Goal: Task Accomplishment & Management: Manage account settings

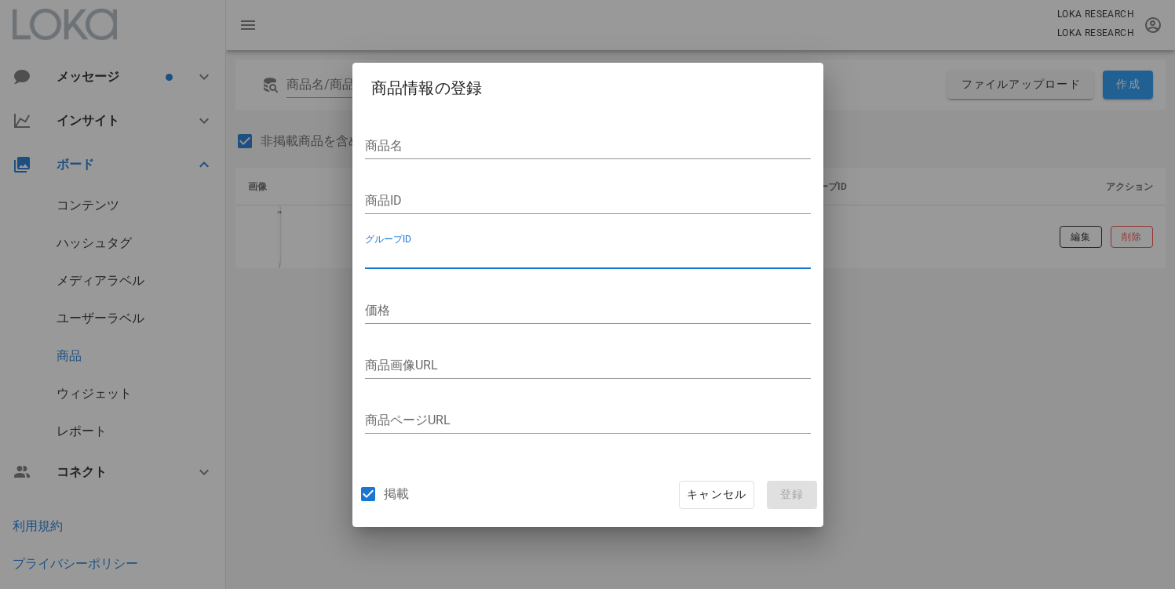
click at [451, 261] on input "グループID" at bounding box center [588, 255] width 446 height 25
click at [446, 202] on input "商品ID" at bounding box center [588, 200] width 446 height 25
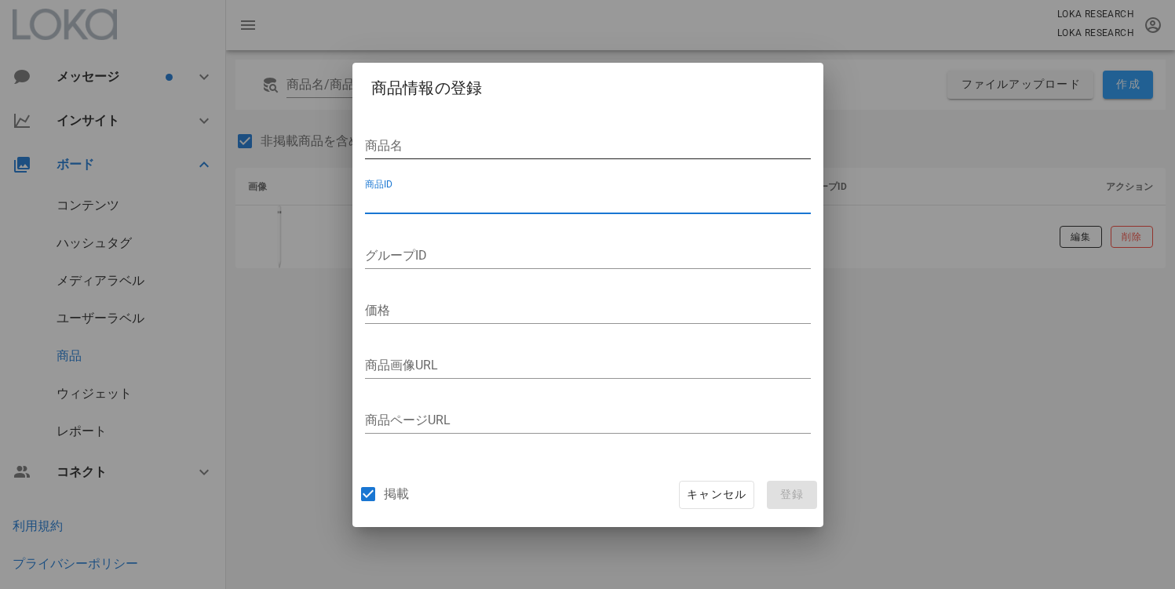
click at [445, 131] on div "商品名" at bounding box center [588, 150] width 446 height 52
click at [454, 266] on input "グループID" at bounding box center [588, 255] width 446 height 25
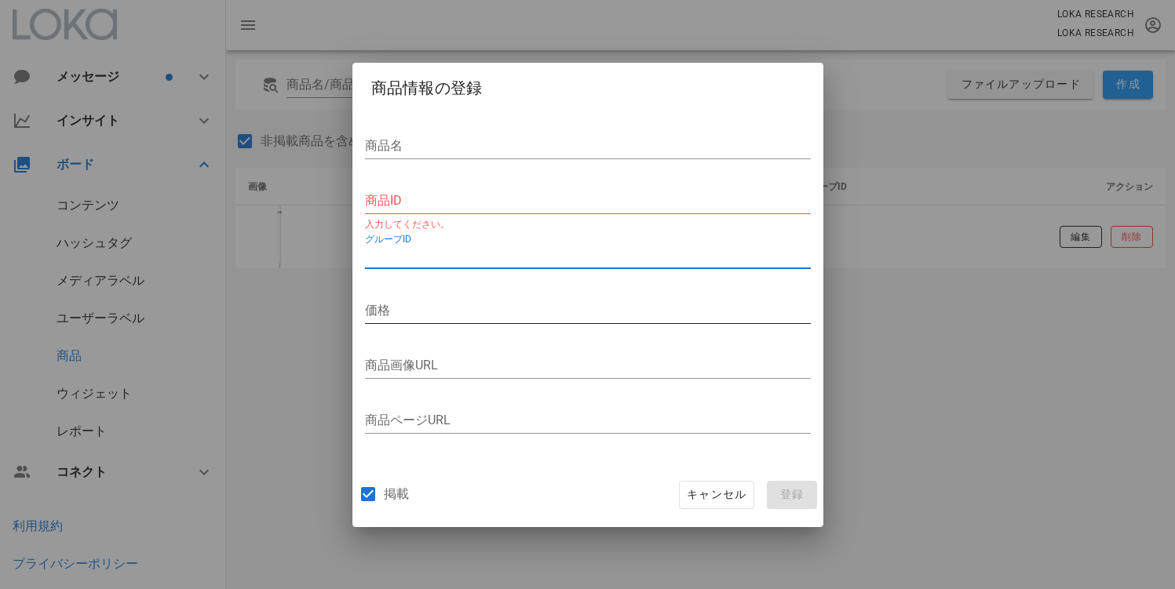
click at [444, 290] on div "価格" at bounding box center [588, 315] width 446 height 52
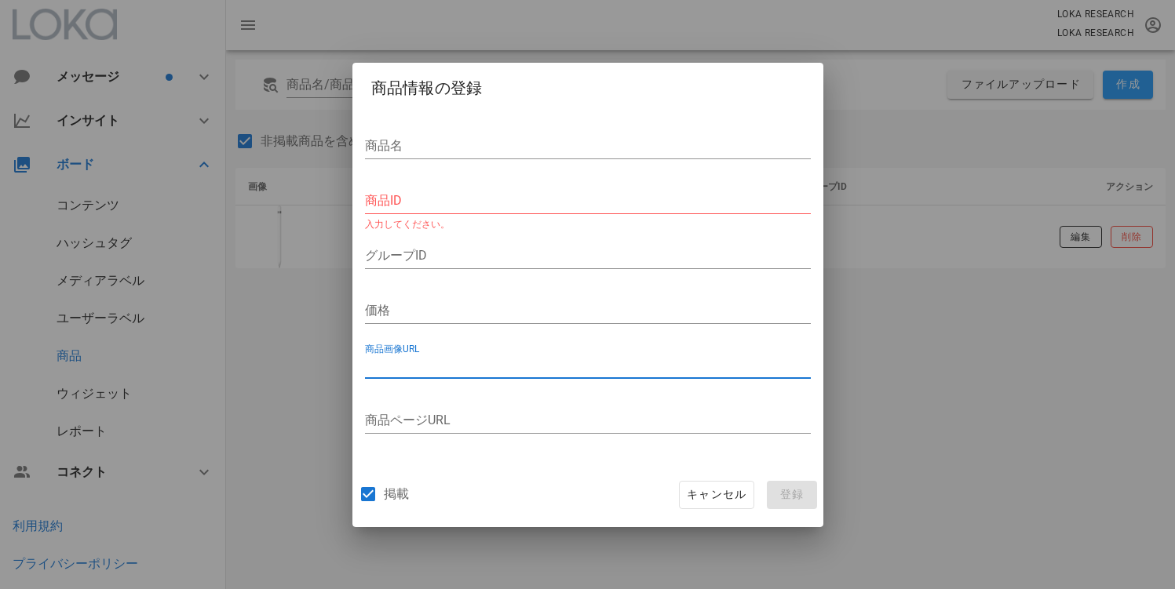
click at [491, 371] on input "商品画像URL" at bounding box center [588, 365] width 446 height 25
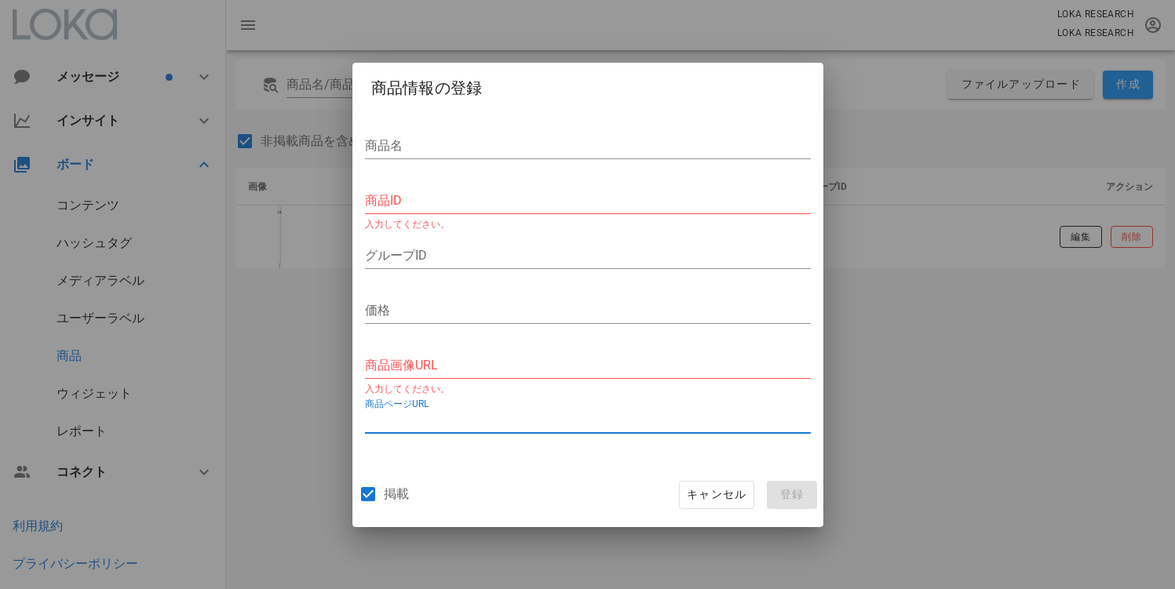
click at [510, 417] on input "商品ページURL" at bounding box center [588, 420] width 446 height 25
click at [505, 475] on div "掲載 キャンセル 登録" at bounding box center [587, 495] width 471 height 64
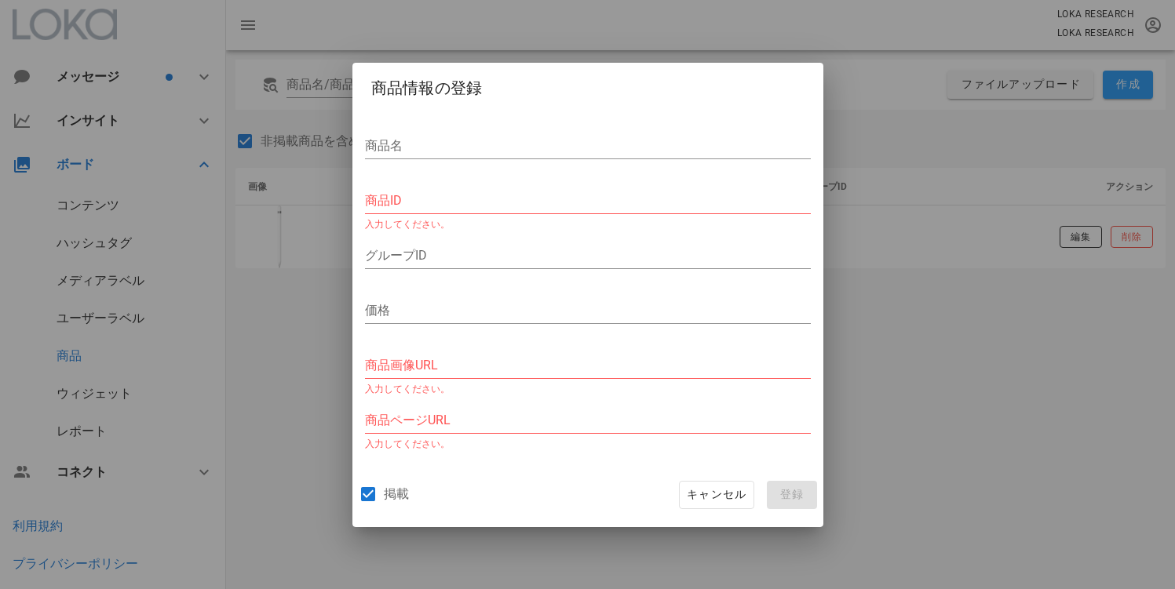
click at [392, 490] on label "掲載" at bounding box center [396, 494] width 25 height 16
click at [394, 487] on label "掲載" at bounding box center [396, 494] width 25 height 16
checkbox input "false"
click at [699, 493] on span "キャンセル" at bounding box center [716, 495] width 60 height 14
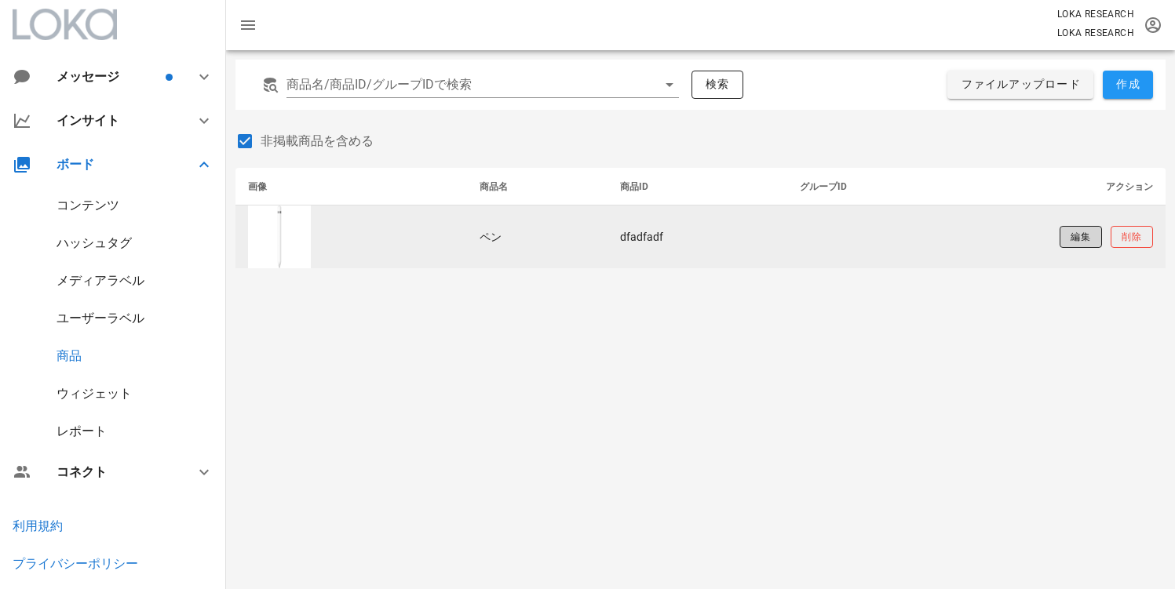
click at [1084, 233] on span "編集" at bounding box center [1079, 237] width 21 height 13
type input "ペン"
type input "dfadfadf"
type input "[URL][DOMAIN_NAME]"
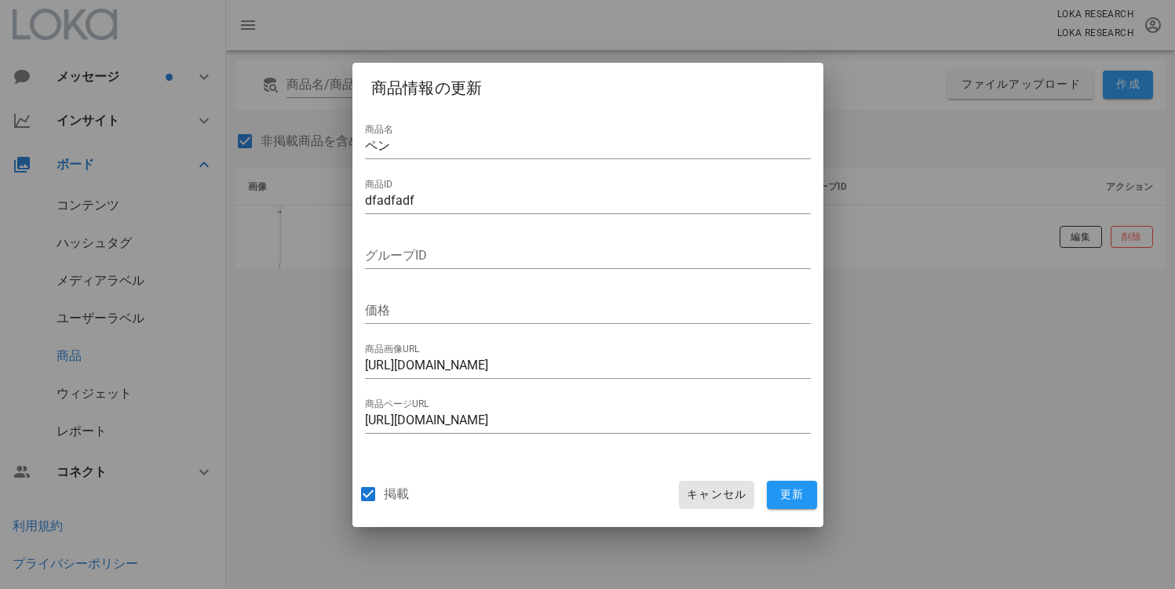
click at [711, 501] on span "キャンセル" at bounding box center [716, 495] width 60 height 14
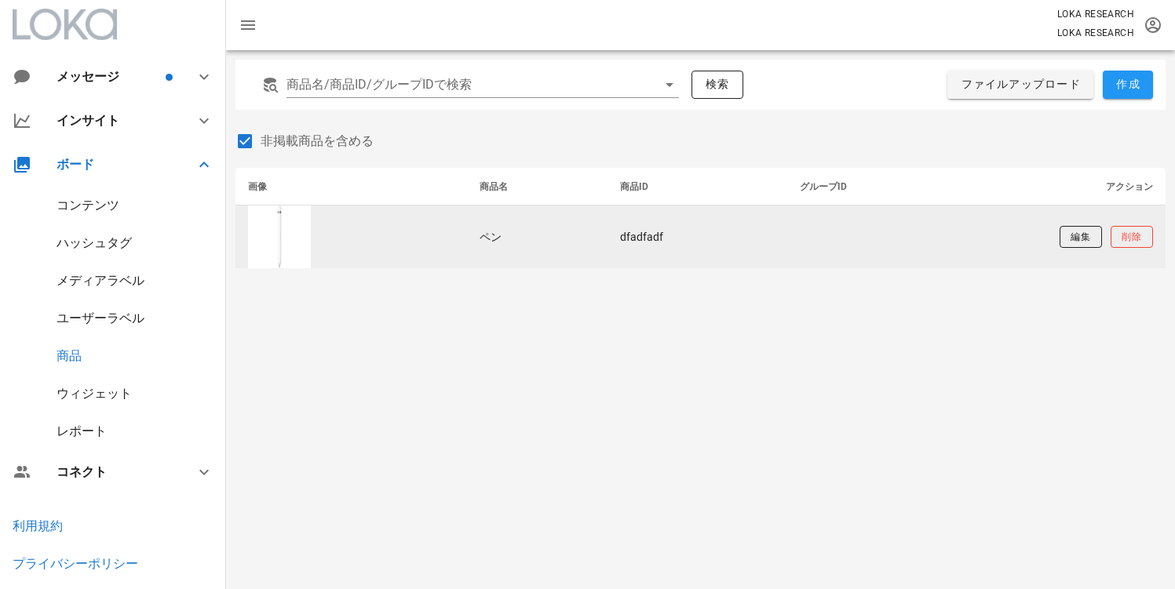
click at [653, 241] on td "dfadfadf" at bounding box center [697, 237] width 180 height 63
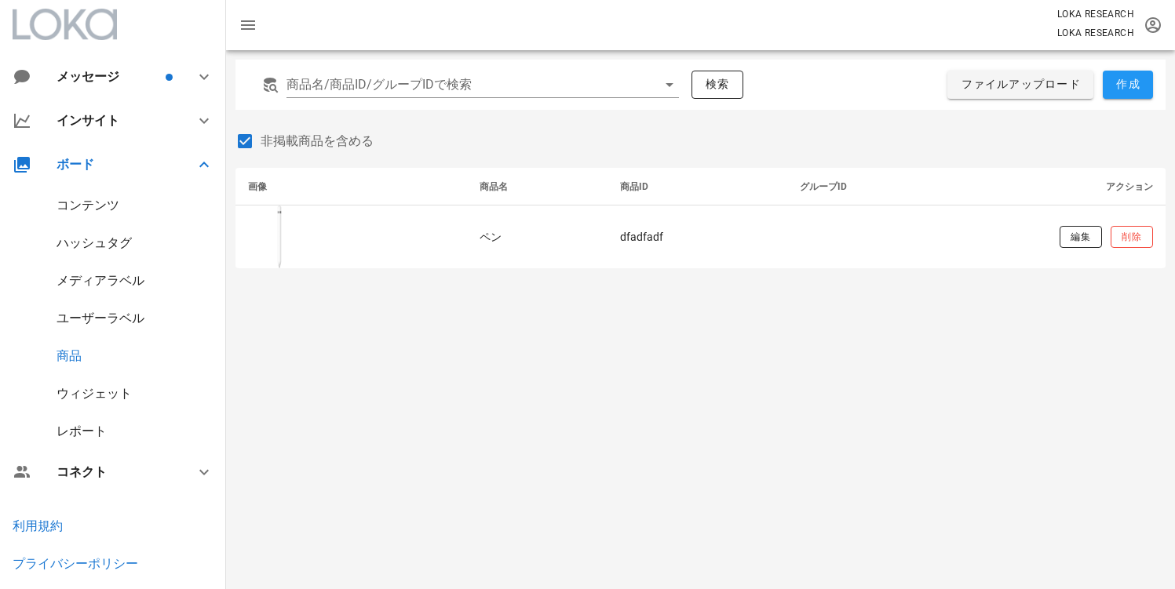
click at [639, 326] on div "商品名/商品ID/グループIDで検索 検索 ファイルアップロード 作成 非掲載商品を含める 画像 商品名 商品ID グループID アクション ペン dfadf…" at bounding box center [700, 319] width 949 height 539
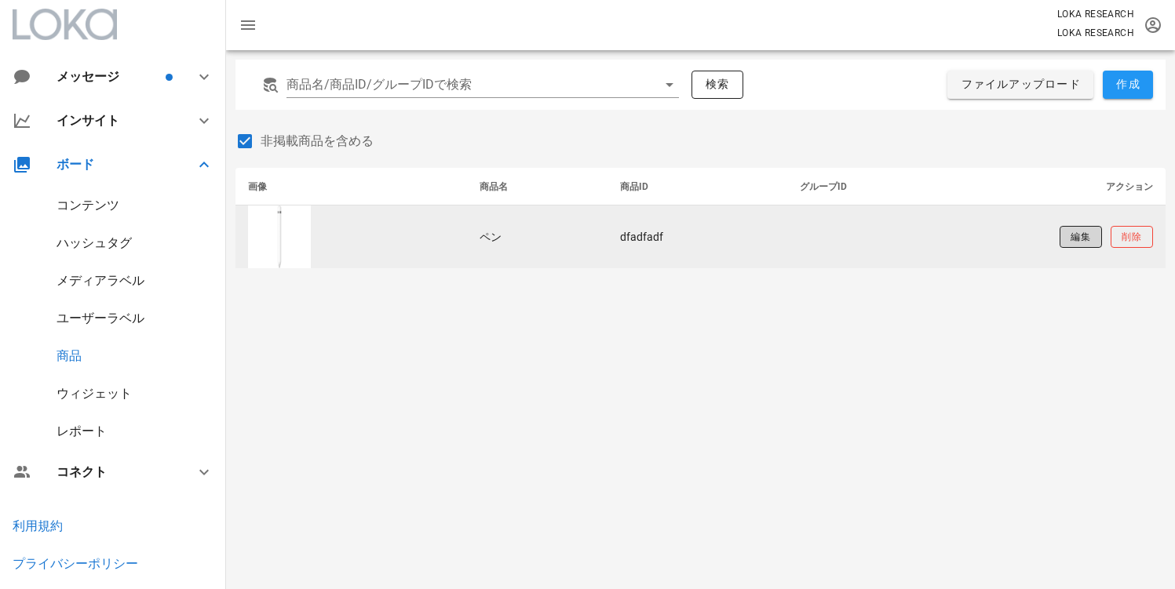
click at [1089, 235] on span "編集" at bounding box center [1079, 237] width 21 height 13
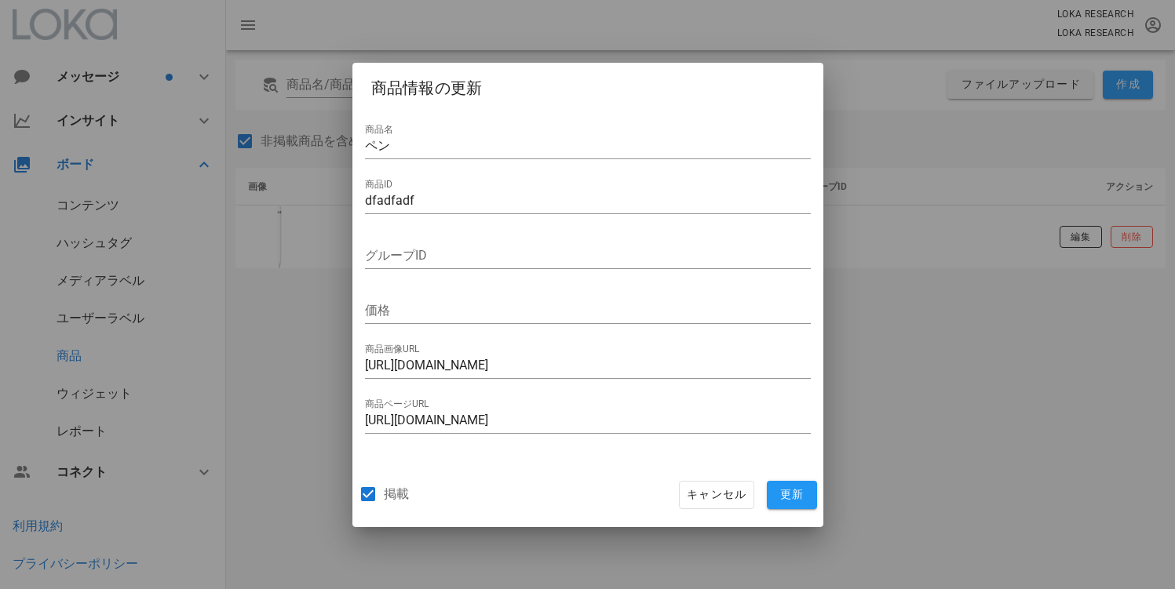
click at [384, 494] on label "掲載" at bounding box center [396, 494] width 25 height 16
click at [785, 504] on button "更新" at bounding box center [792, 495] width 50 height 28
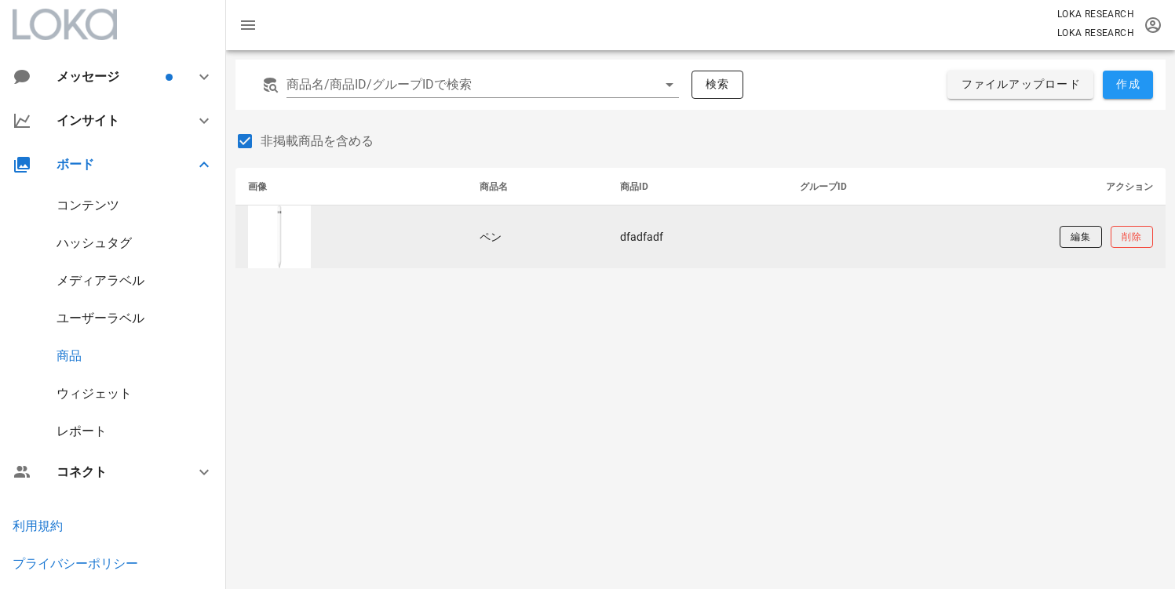
click at [475, 402] on div "商品名/商品ID/グループIDで検索 検索 ファイルアップロード 作成 非掲載商品を含める 画像 商品名 商品ID グループID アクション ペン dfadf…" at bounding box center [700, 319] width 949 height 539
click at [1062, 241] on button "編集" at bounding box center [1080, 237] width 42 height 22
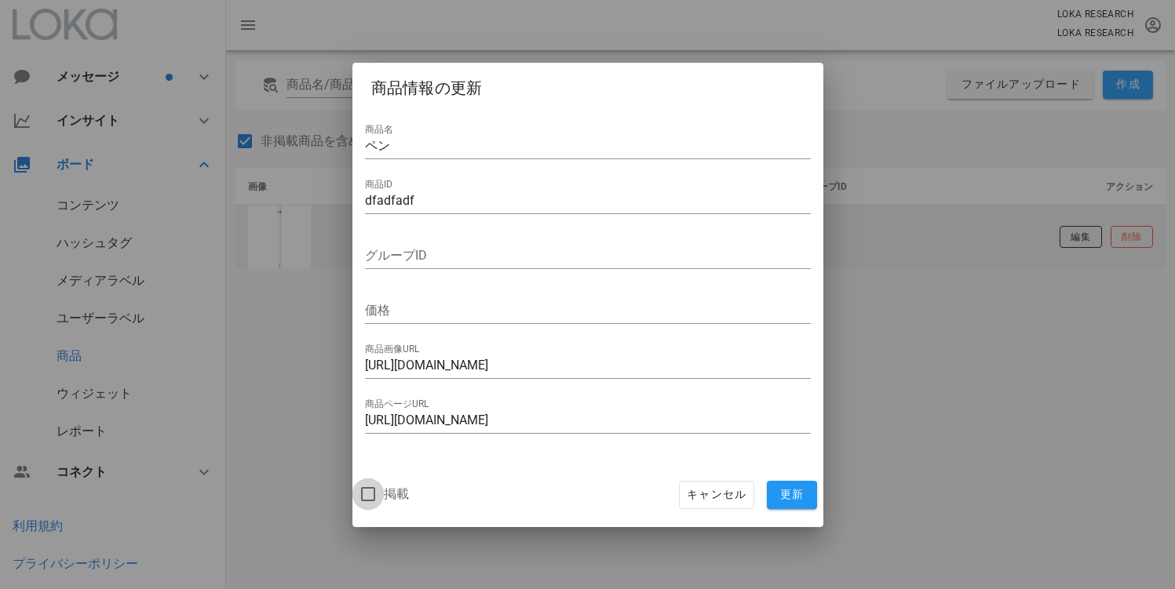
click at [373, 496] on div at bounding box center [368, 494] width 27 height 27
checkbox input "true"
click at [770, 494] on button "更新" at bounding box center [792, 495] width 50 height 28
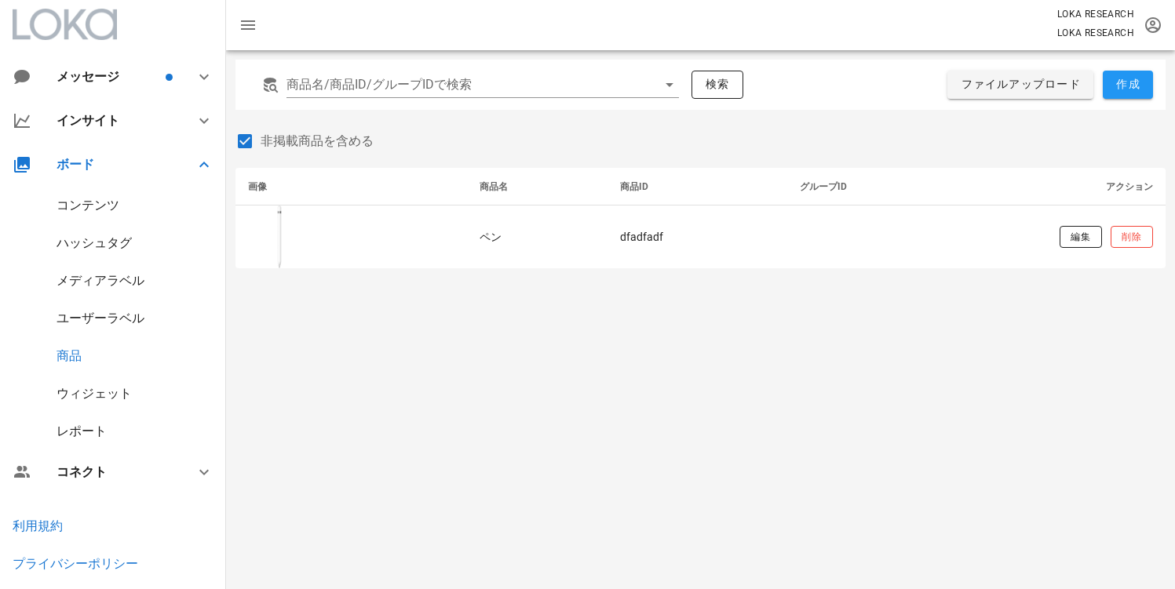
click at [730, 361] on div "商品名/商品ID/グループIDで検索 検索 ファイルアップロード 作成 非掲載商品を含める 画像 商品名 商品ID グループID アクション ペン dfadf…" at bounding box center [700, 319] width 949 height 539
click at [727, 322] on div "商品名/商品ID/グループIDで検索 検索 ファイルアップロード 作成 非掲載商品を含める 画像 商品名 商品ID グループID アクション ペン dfadf…" at bounding box center [700, 319] width 949 height 539
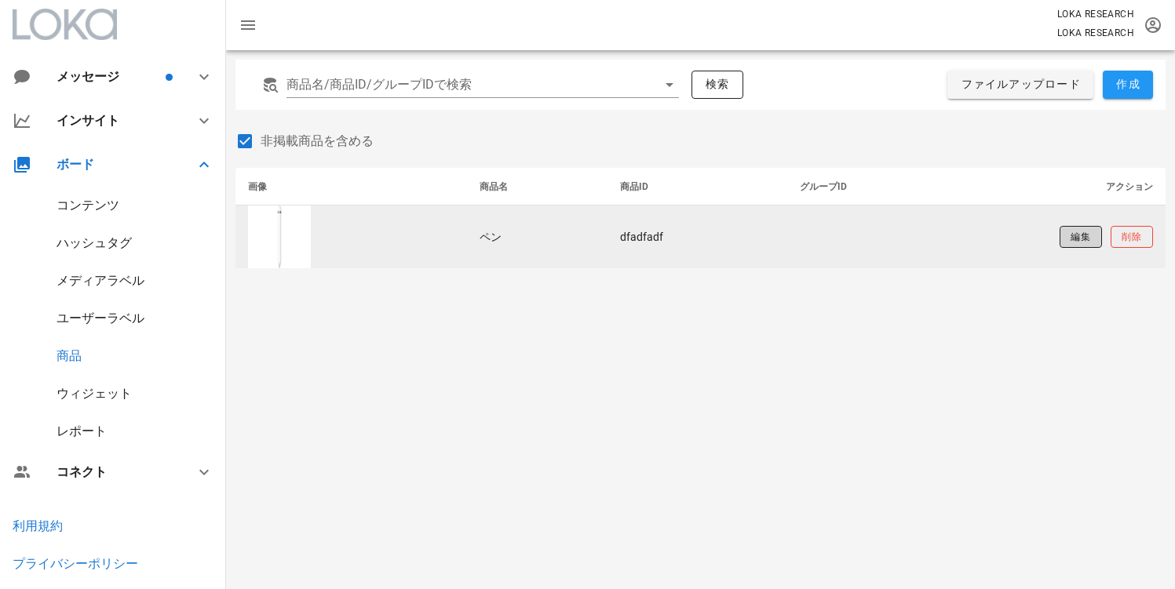
click at [1066, 241] on button "編集" at bounding box center [1080, 237] width 42 height 22
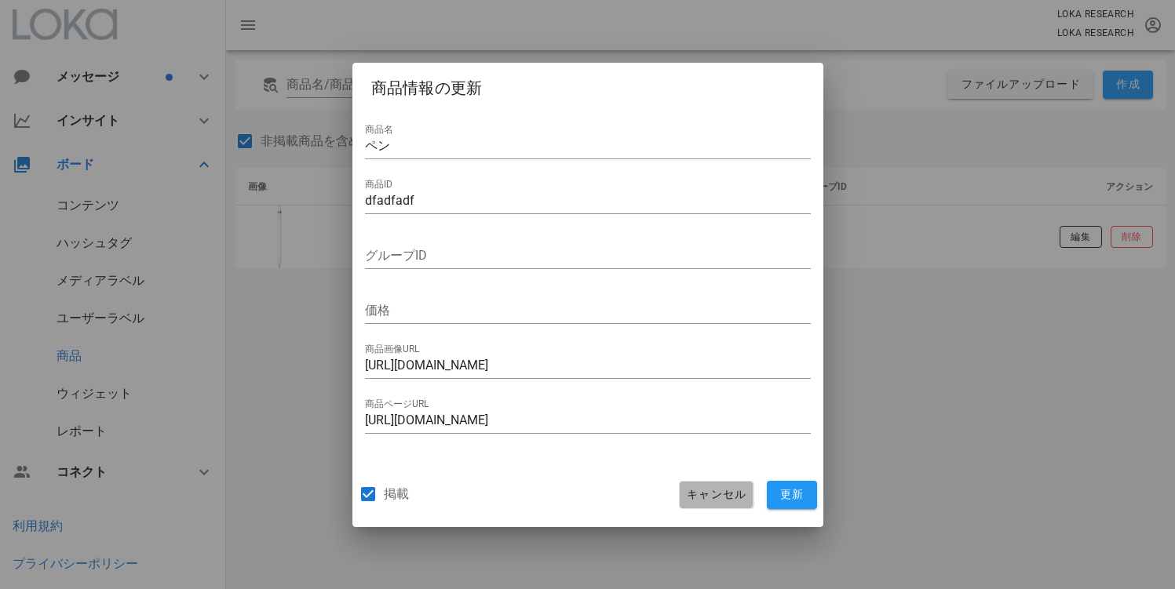
click at [713, 500] on span "キャンセル" at bounding box center [716, 495] width 60 height 14
